Goal: Task Accomplishment & Management: Use online tool/utility

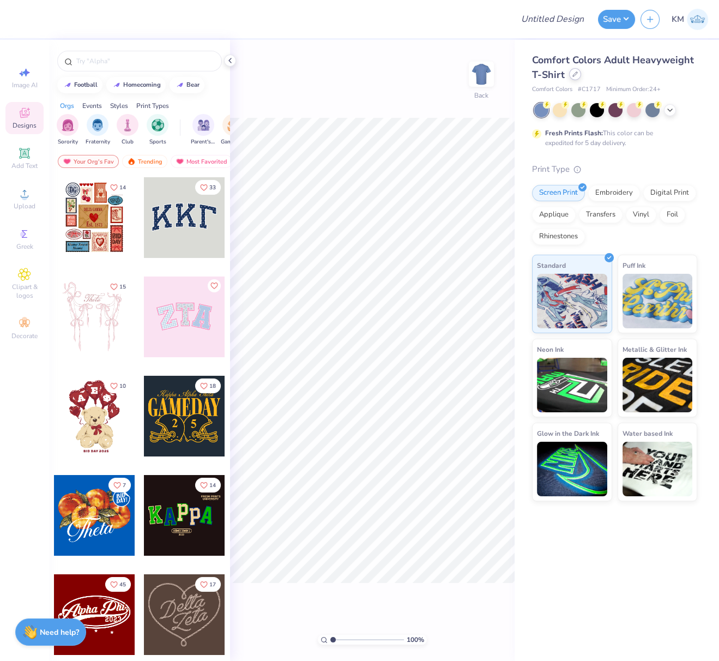
click at [576, 74] on icon at bounding box center [575, 73] width 5 height 5
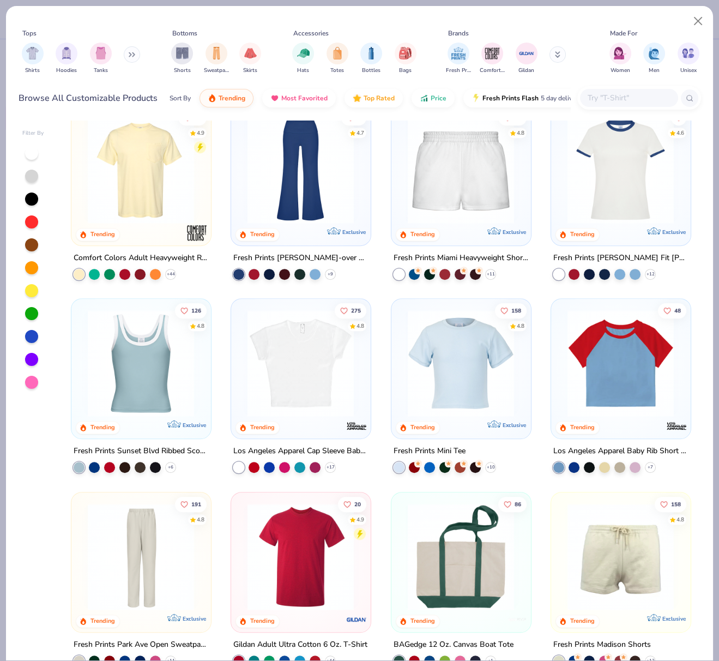
scroll to position [989, 0]
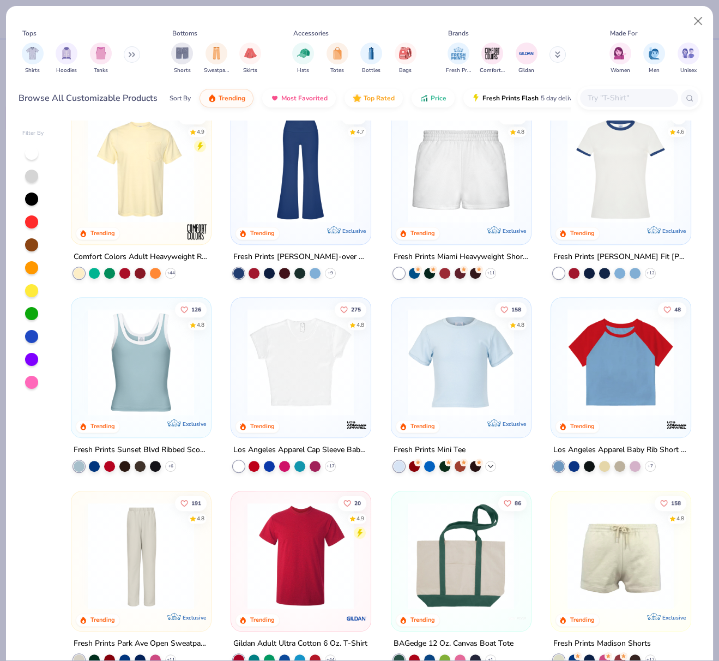
click at [489, 465] on polyline at bounding box center [491, 466] width 4 height 2
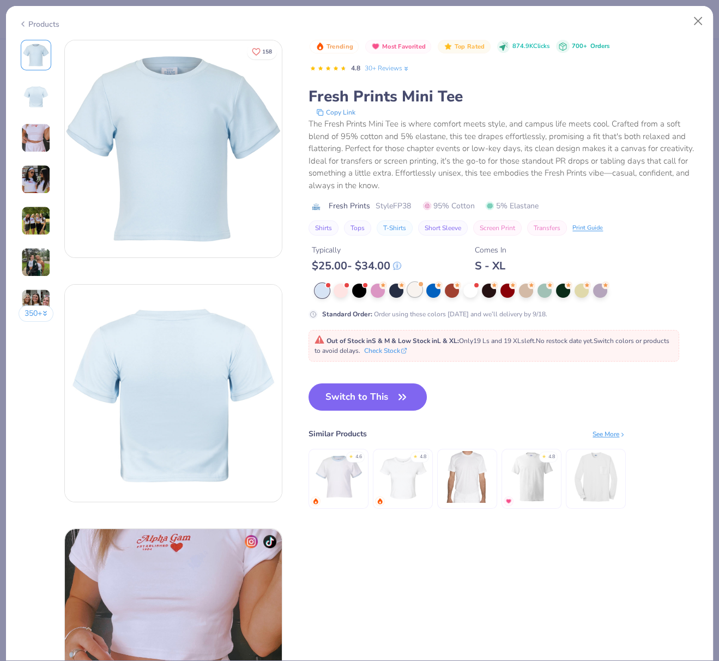
click at [418, 291] on div at bounding box center [415, 289] width 14 height 14
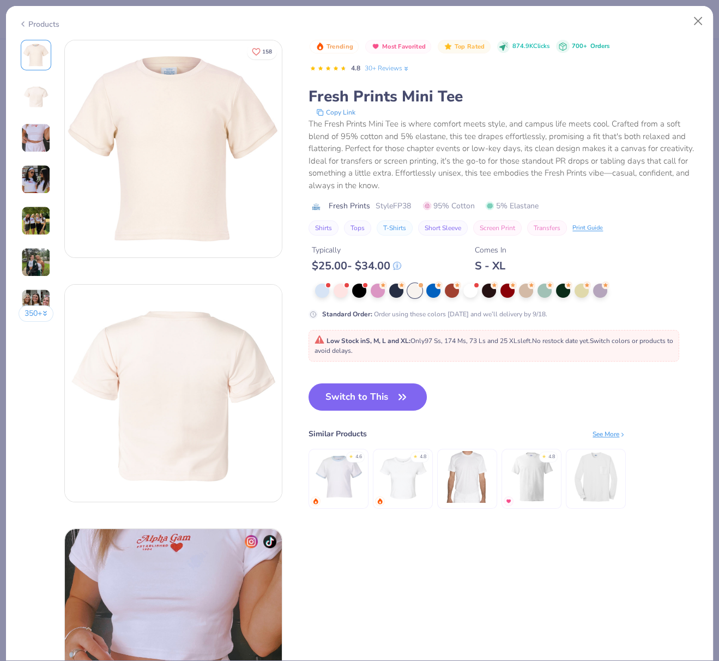
click at [350, 393] on button "Switch to This" at bounding box center [368, 396] width 118 height 27
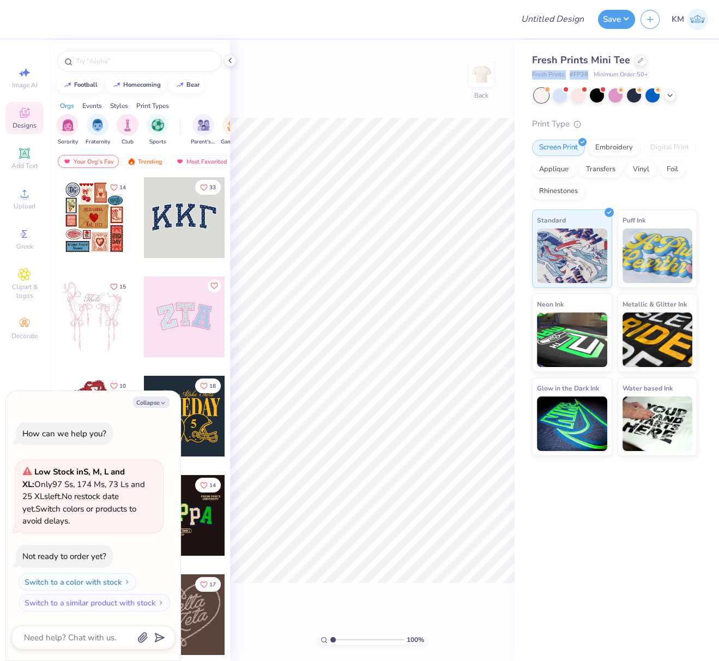
drag, startPoint x: 532, startPoint y: 74, endPoint x: 622, endPoint y: 76, distance: 90.0
click at [588, 75] on div "Fresh Prints # FP38 Minimum Order: 50 +" at bounding box center [614, 74] width 165 height 9
copy div "Fresh Prints # FP38"
drag, startPoint x: 145, startPoint y: 403, endPoint x: 172, endPoint y: 360, distance: 51.0
click at [146, 402] on button "Collapse" at bounding box center [151, 401] width 37 height 11
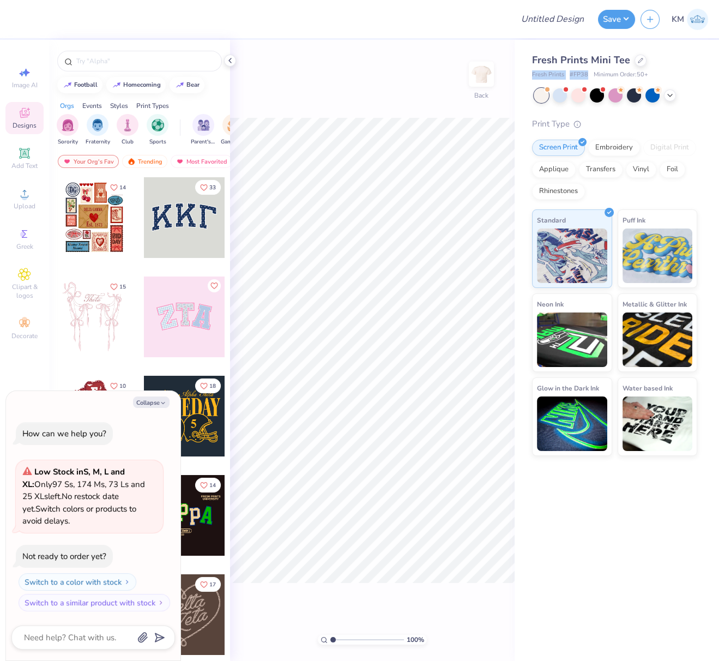
type textarea "x"
